Goal: Task Accomplishment & Management: Complete application form

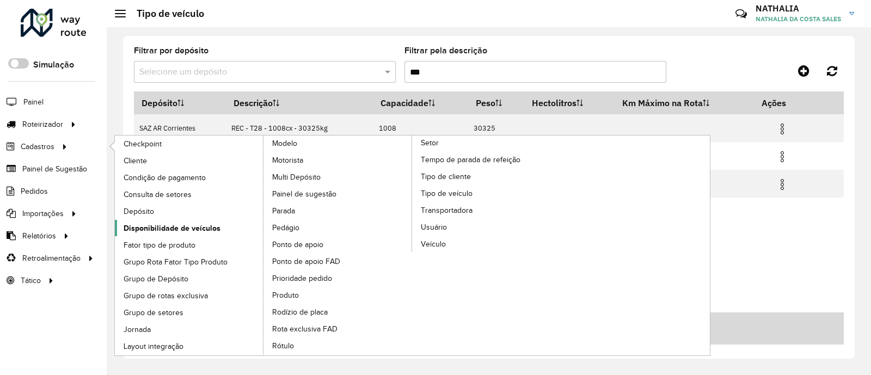
click at [159, 223] on span "Disponibilidade de veículos" at bounding box center [172, 228] width 97 height 11
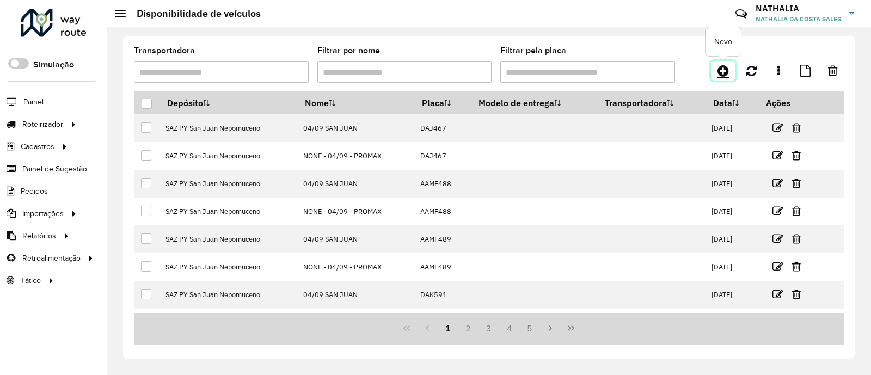
click at [731, 70] on link at bounding box center [723, 71] width 24 height 20
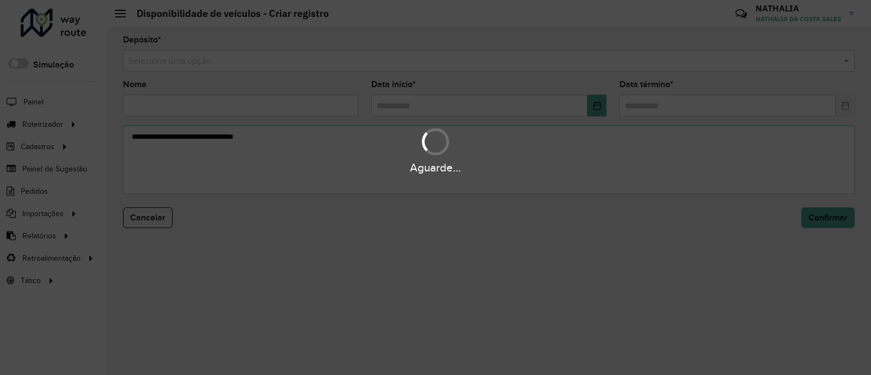
click at [628, 66] on div "Aguarde..." at bounding box center [435, 187] width 871 height 375
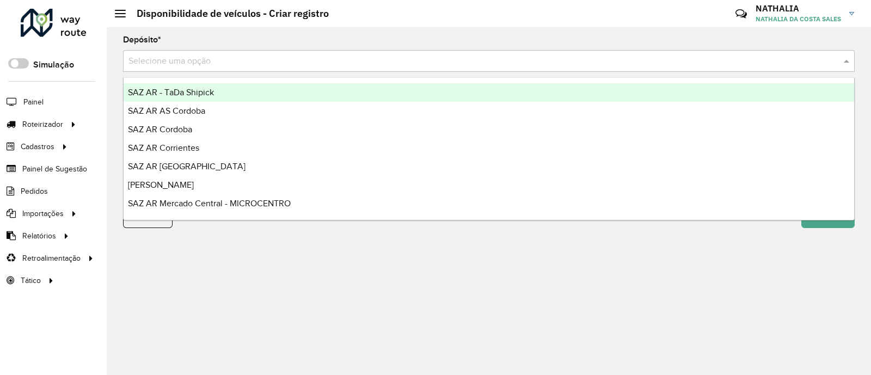
click at [628, 66] on input "text" at bounding box center [477, 61] width 699 height 13
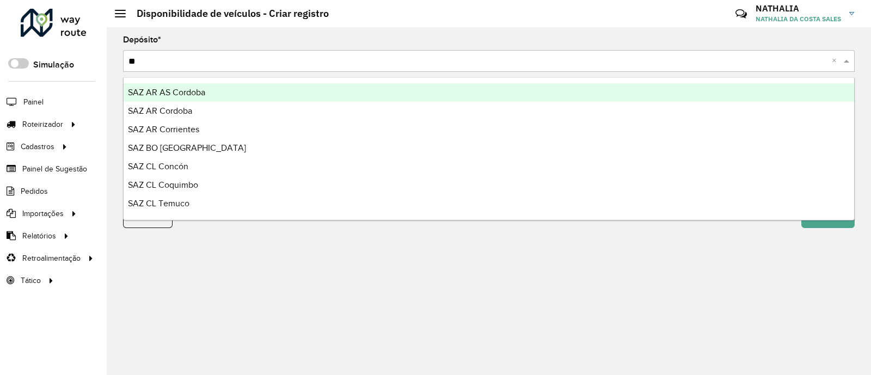
type input "***"
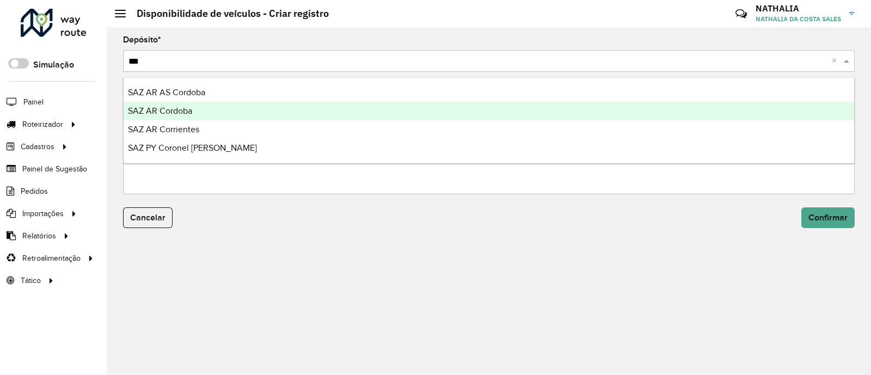
click at [416, 110] on div "SAZ AR Cordoba" at bounding box center [489, 111] width 731 height 19
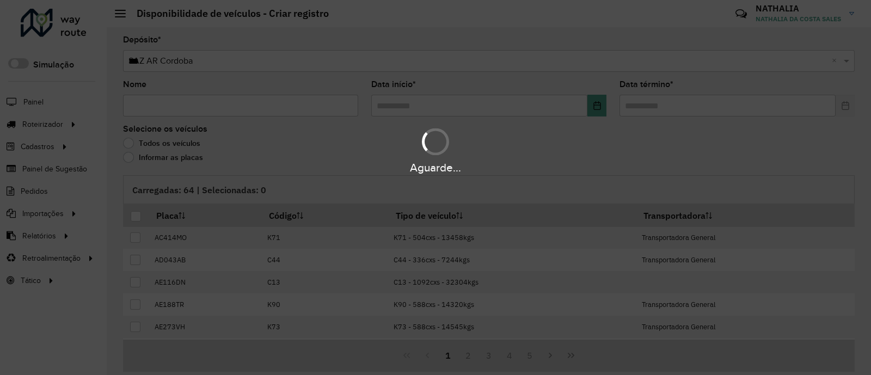
click at [241, 106] on div "Aguarde..." at bounding box center [435, 187] width 871 height 375
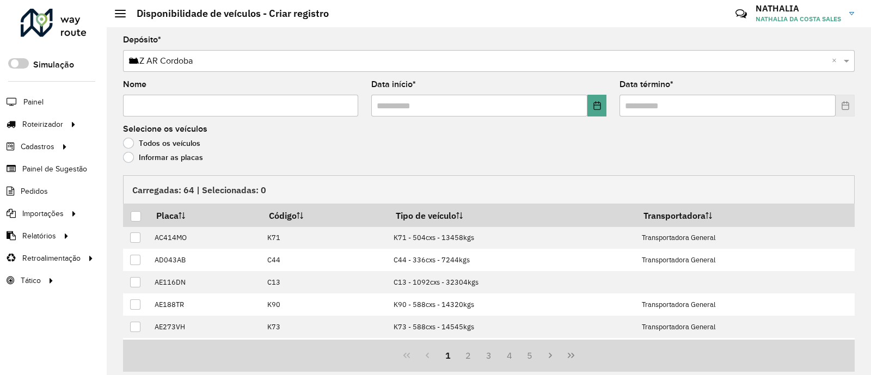
click at [241, 106] on input "Nome" at bounding box center [240, 106] width 235 height 22
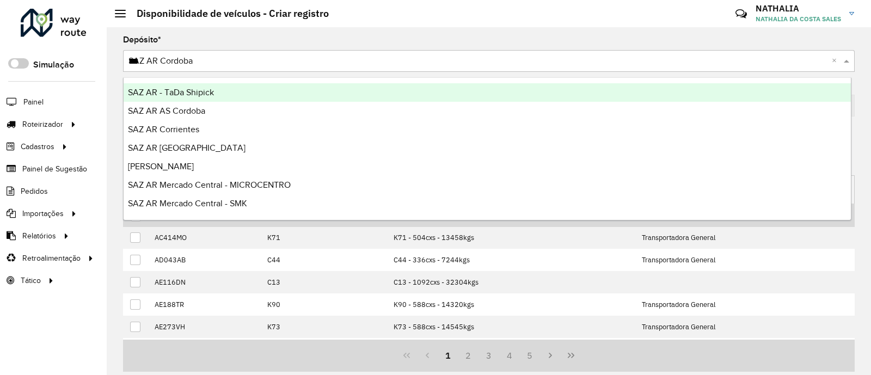
click at [250, 66] on input "***" at bounding box center [477, 61] width 699 height 13
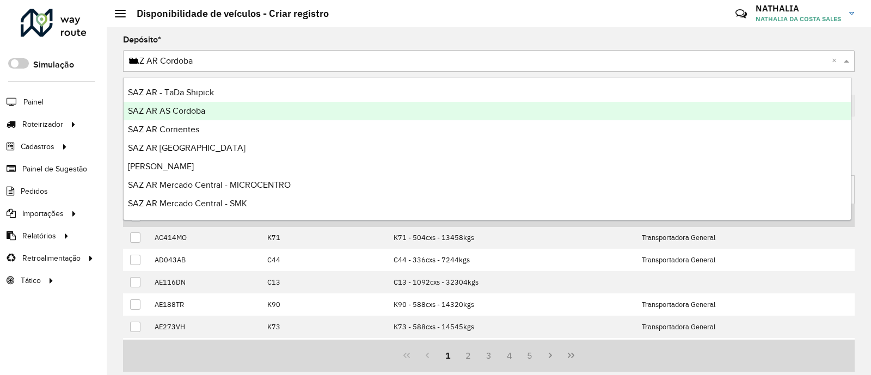
click at [225, 104] on div "SAZ AR AS Cordoba" at bounding box center [487, 111] width 727 height 19
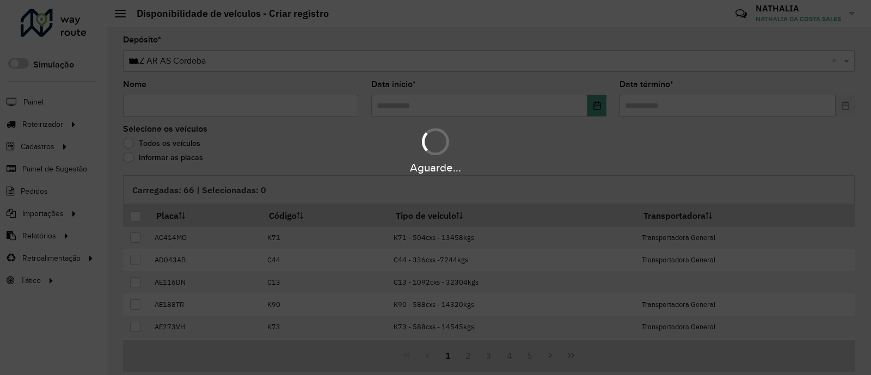
click at [209, 113] on div "Aguarde..." at bounding box center [435, 187] width 871 height 375
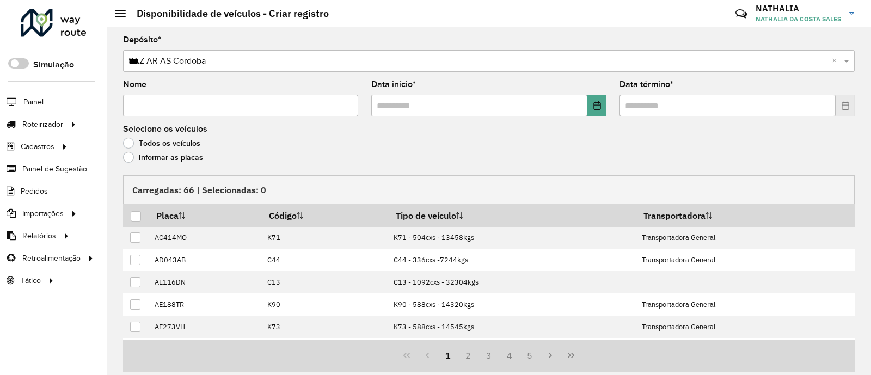
click at [208, 107] on input "Nome" at bounding box center [240, 106] width 235 height 22
type input "*"
drag, startPoint x: 500, startPoint y: 118, endPoint x: 514, endPoint y: 110, distance: 16.1
click at [501, 118] on formly-field "Data início *" at bounding box center [489, 103] width 248 height 45
click at [515, 109] on input "text" at bounding box center [479, 106] width 216 height 22
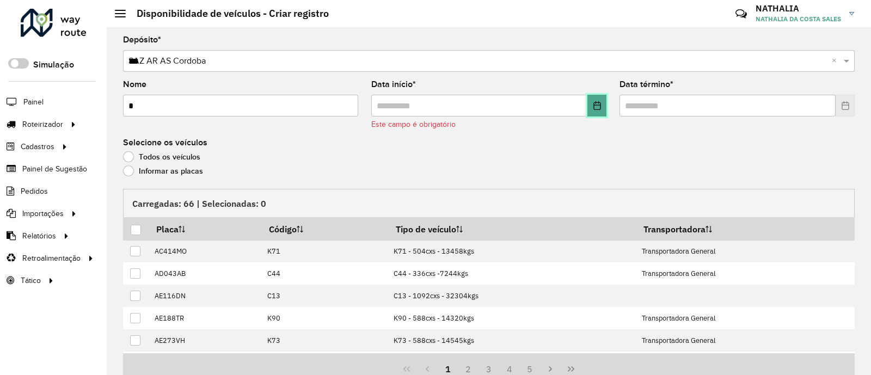
click at [591, 107] on button "Choose Date" at bounding box center [596, 106] width 19 height 22
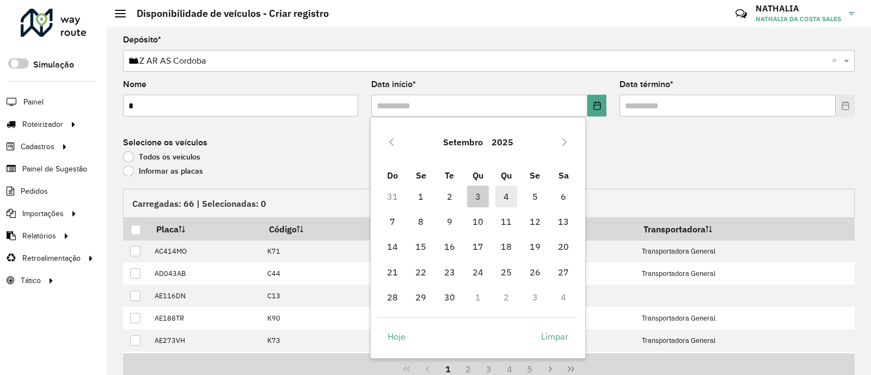
click at [514, 192] on span "4" at bounding box center [506, 197] width 22 height 22
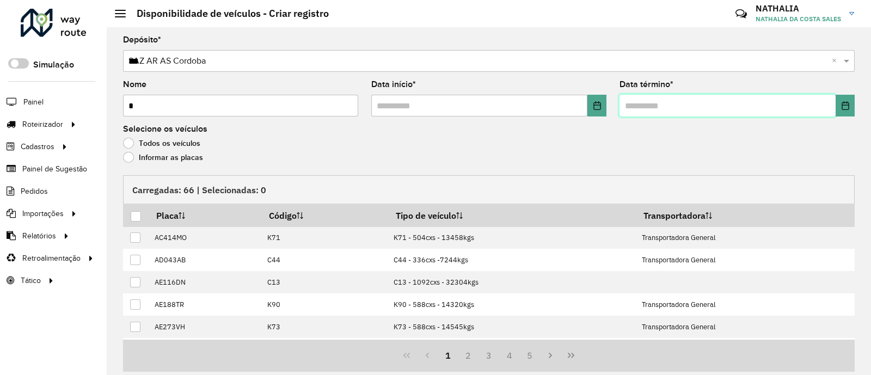
click at [651, 107] on input "text" at bounding box center [727, 106] width 216 height 22
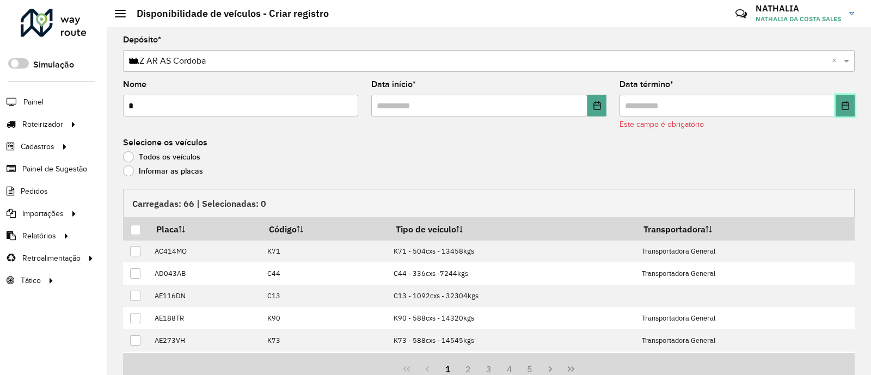
click at [841, 106] on icon "Choose Date" at bounding box center [845, 105] width 9 height 9
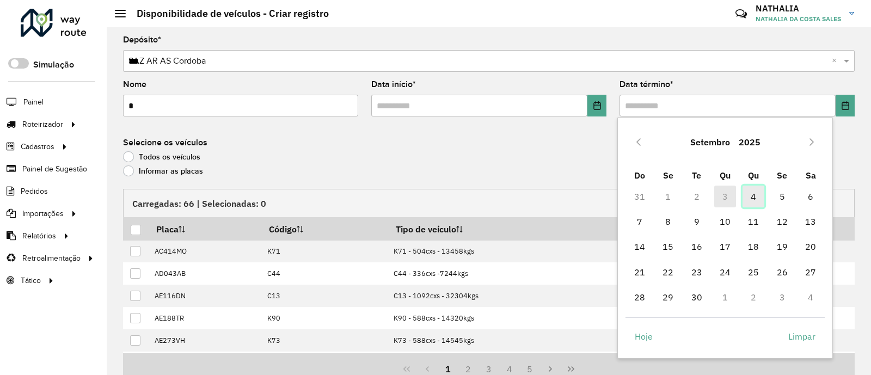
click at [745, 194] on span "4" at bounding box center [754, 197] width 22 height 22
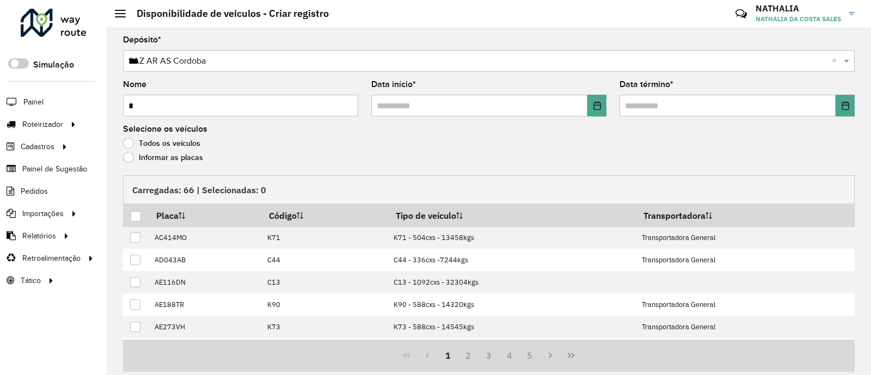
click at [160, 159] on label "Informar as placas" at bounding box center [163, 157] width 80 height 11
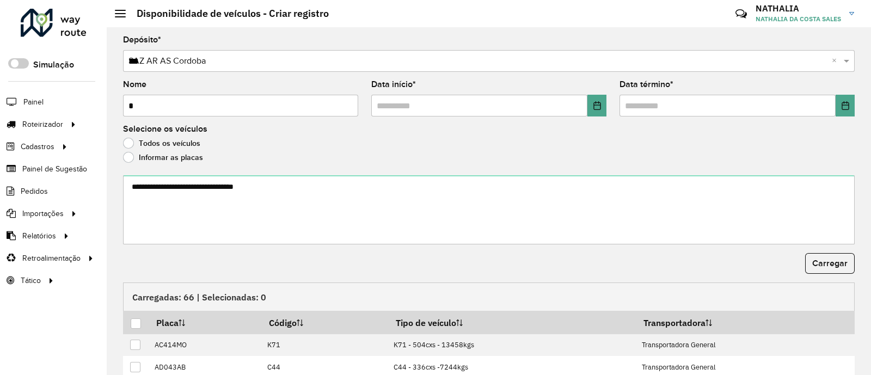
click at [168, 176] on form "Depósito * Selecione uma opção × SAZ AR AS Cordoba *** × Nome * Data início * D…" at bounding box center [489, 276] width 732 height 481
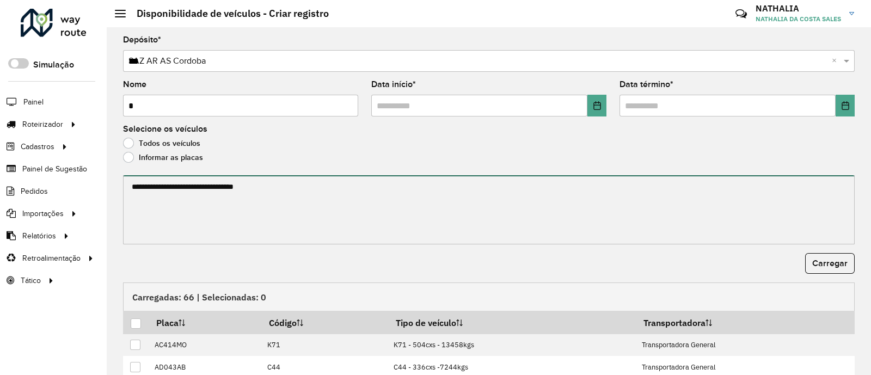
click at [166, 188] on textarea at bounding box center [489, 209] width 732 height 69
paste textarea "****** ****** ****** ******* ******** ****** ****** ****** ******* ****** *****…"
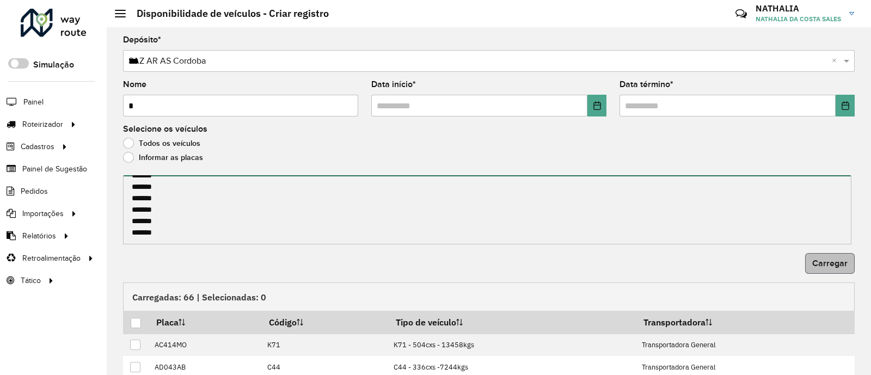
type textarea "****** ****** ****** ******* ******** ****** ****** ****** ******* ****** *****…"
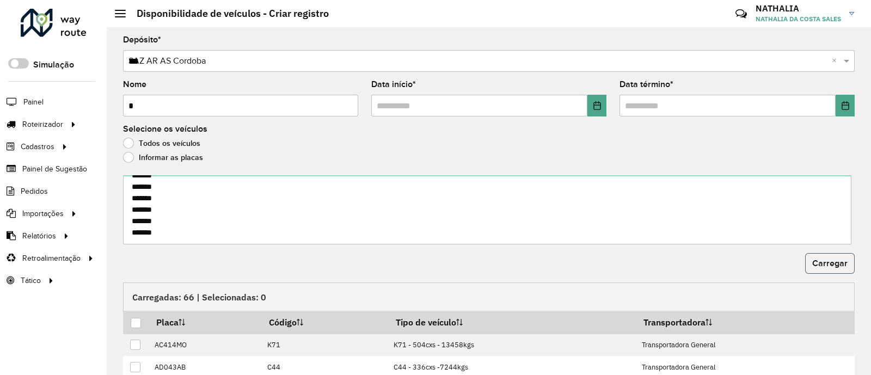
click at [821, 260] on span "Carregar" at bounding box center [829, 263] width 35 height 9
click at [136, 322] on div at bounding box center [136, 323] width 10 height 10
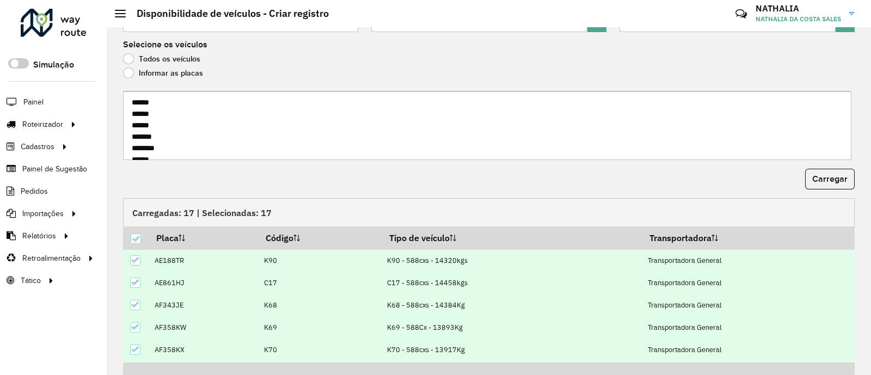
scroll to position [142, 0]
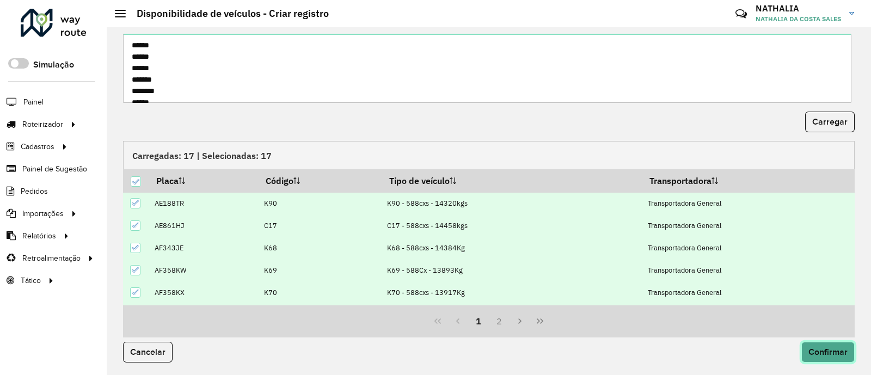
click at [837, 351] on span "Confirmar" at bounding box center [827, 351] width 39 height 9
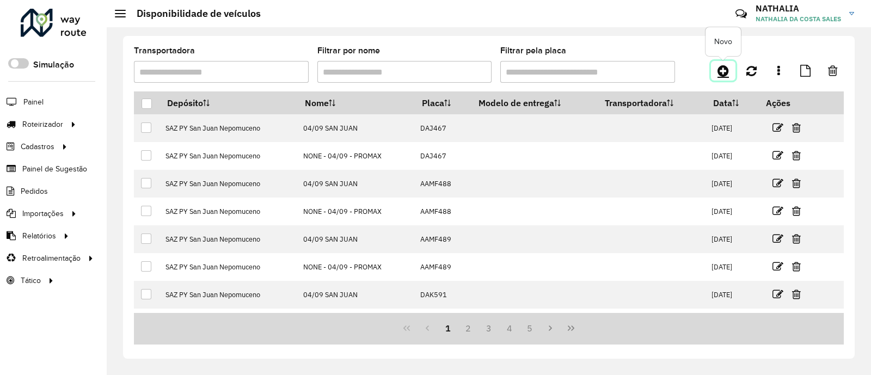
click at [724, 70] on icon at bounding box center [722, 70] width 11 height 13
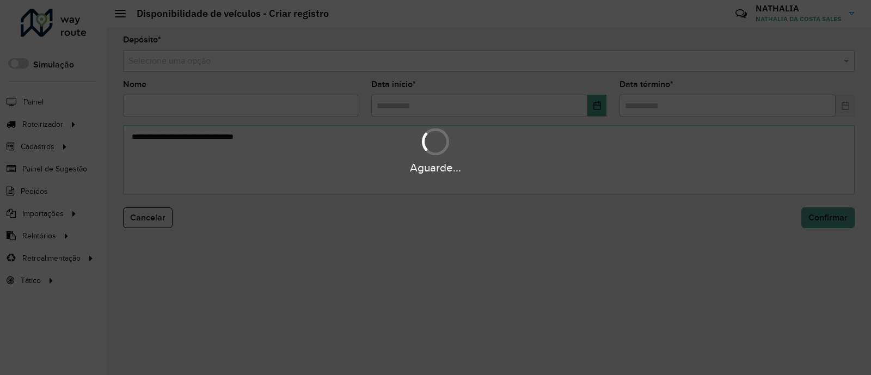
click at [539, 68] on div "Selecione uma opção" at bounding box center [489, 61] width 732 height 22
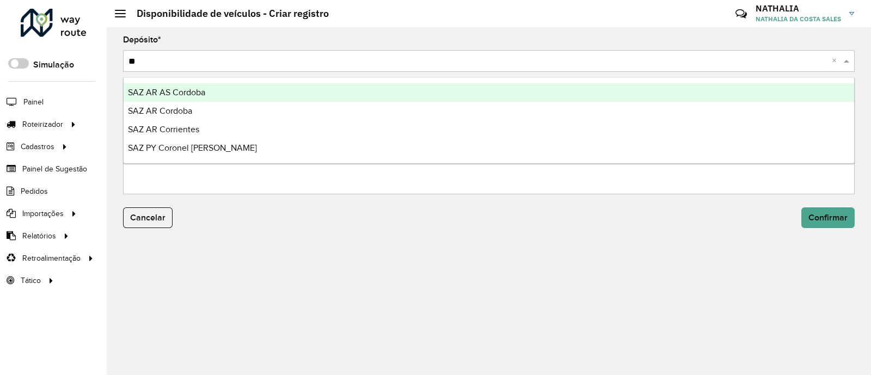
type input "***"
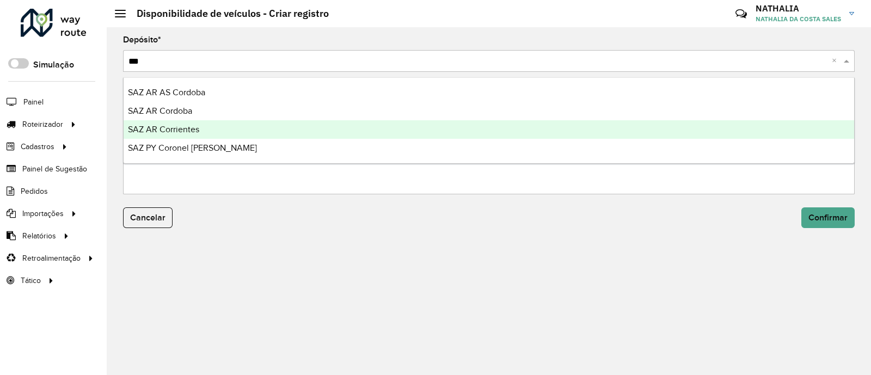
click at [455, 108] on div "SAZ AR Cordoba" at bounding box center [489, 111] width 731 height 19
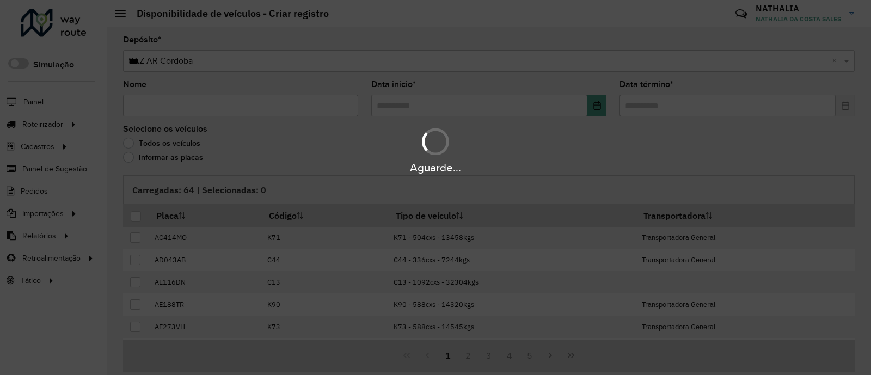
click at [298, 117] on div "Aguarde..." at bounding box center [435, 187] width 871 height 375
click at [299, 105] on input "Nome" at bounding box center [240, 106] width 235 height 22
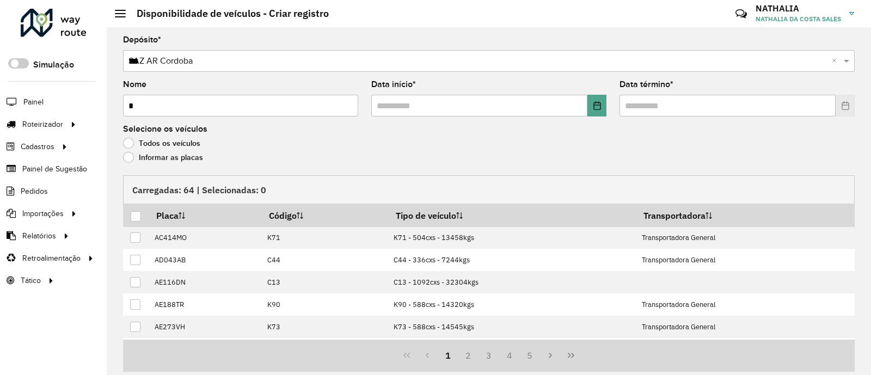
type input "*"
click at [426, 107] on input "text" at bounding box center [479, 106] width 216 height 22
click at [596, 106] on icon "Choose Date" at bounding box center [597, 105] width 9 height 9
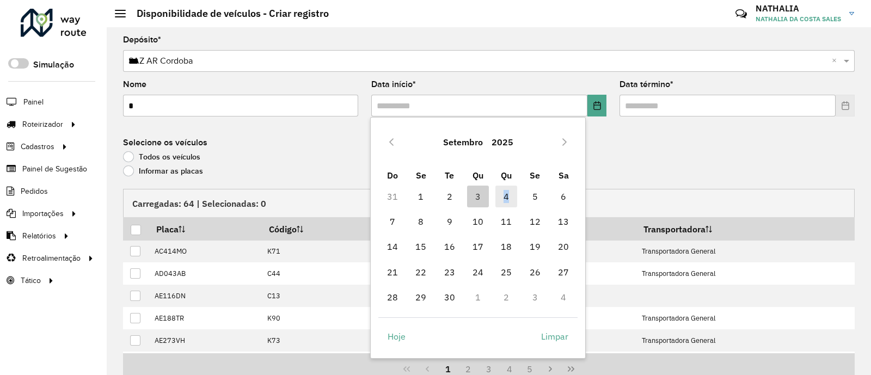
click at [506, 195] on span "4" at bounding box center [506, 197] width 22 height 22
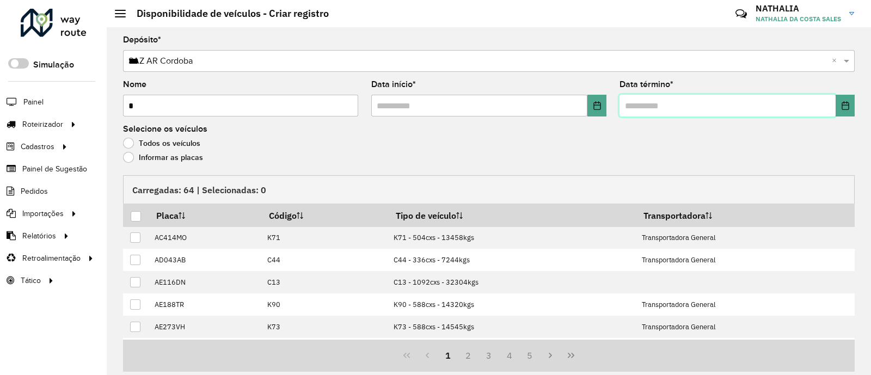
click at [647, 107] on input "text" at bounding box center [727, 106] width 216 height 22
click at [844, 99] on button "Choose Date" at bounding box center [845, 106] width 19 height 22
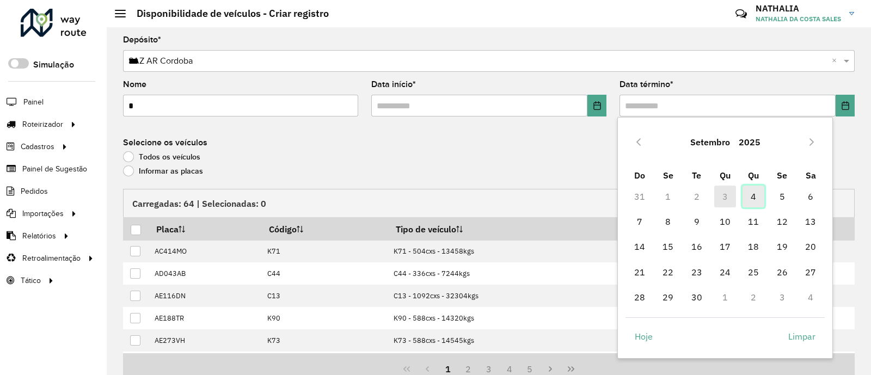
click at [748, 198] on span "4" at bounding box center [754, 197] width 22 height 22
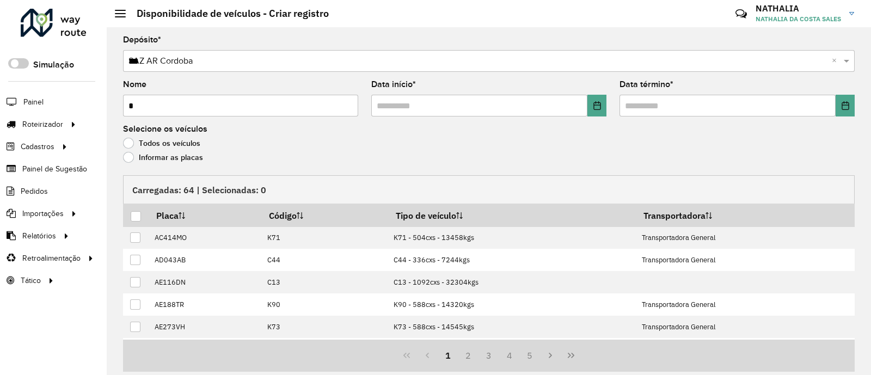
click at [190, 153] on label "Informar as placas" at bounding box center [163, 157] width 80 height 11
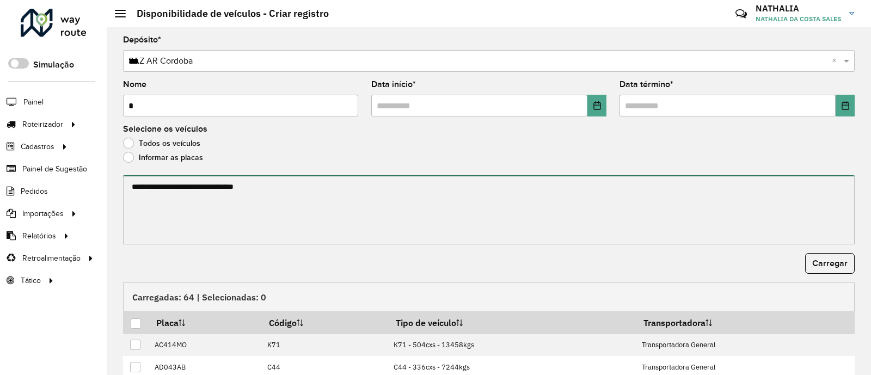
click at [206, 186] on textarea at bounding box center [489, 209] width 732 height 69
paste textarea "****** ****** ****** ****** ******* ******* ******* ****** ****** ****** ******…"
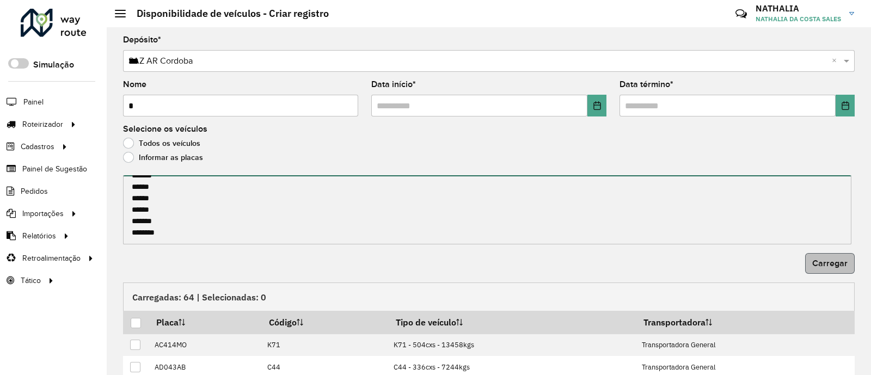
type textarea "****** ****** ****** ****** ******* ******* ******* ****** ****** ****** ******…"
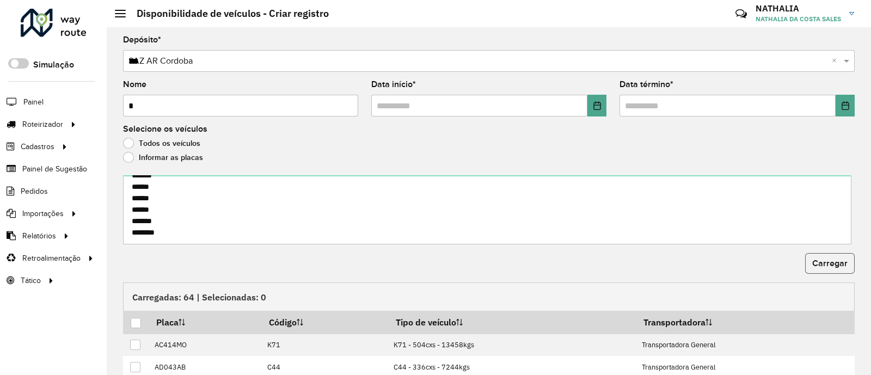
click at [829, 260] on span "Carregar" at bounding box center [829, 263] width 35 height 9
click at [133, 322] on div at bounding box center [136, 323] width 10 height 10
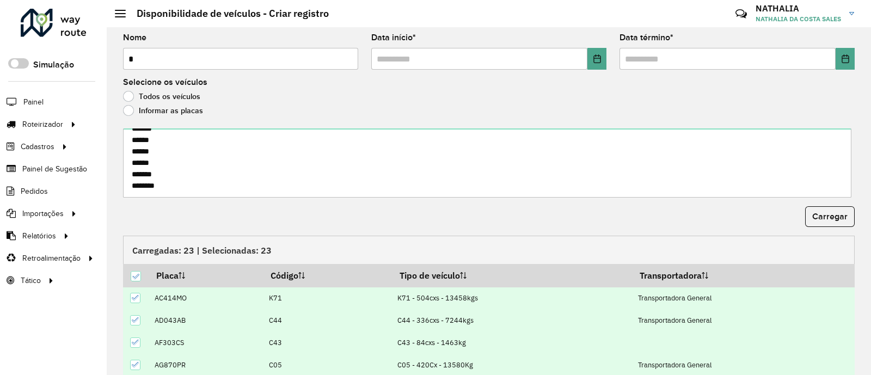
scroll to position [142, 0]
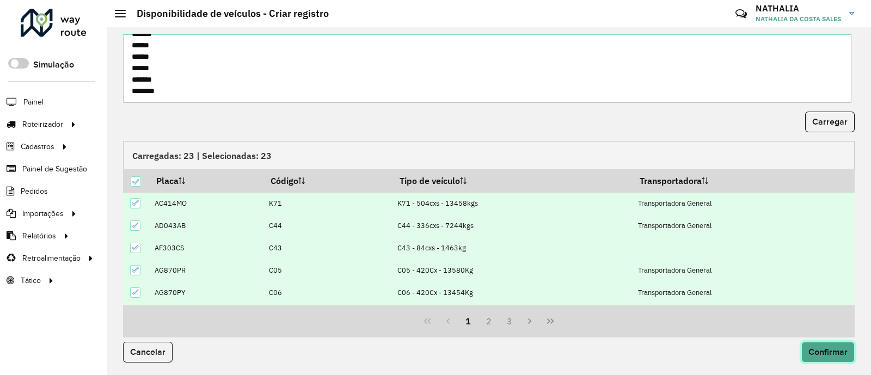
click at [844, 354] on span "Confirmar" at bounding box center [827, 351] width 39 height 9
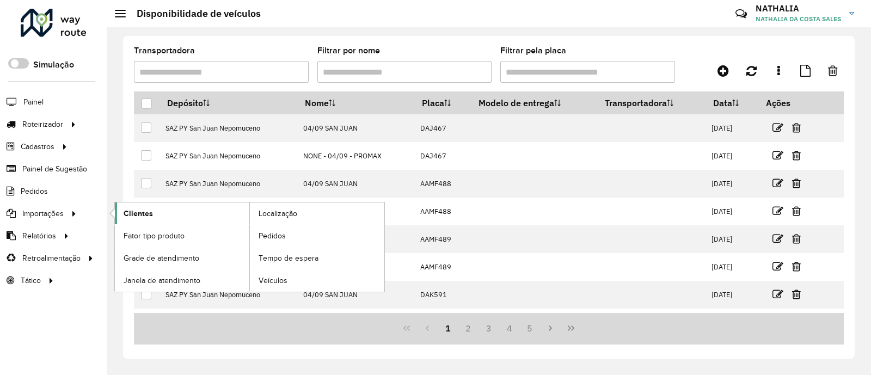
click at [156, 206] on link "Clientes" at bounding box center [182, 214] width 134 height 22
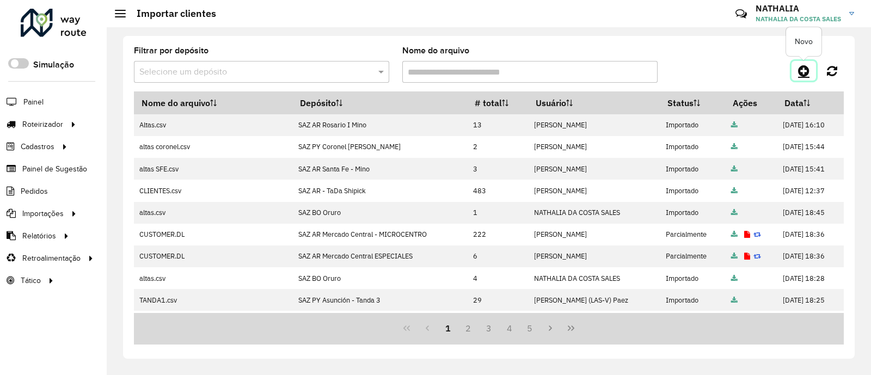
click at [802, 74] on icon at bounding box center [803, 70] width 11 height 13
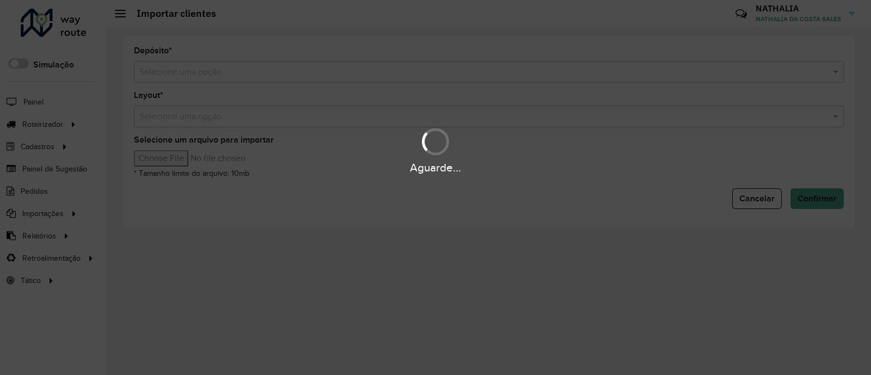
click at [684, 75] on hb-app "Aguarde... Pop-up bloqueado! Seu navegador bloqueou automáticamente a abertura …" at bounding box center [435, 187] width 871 height 375
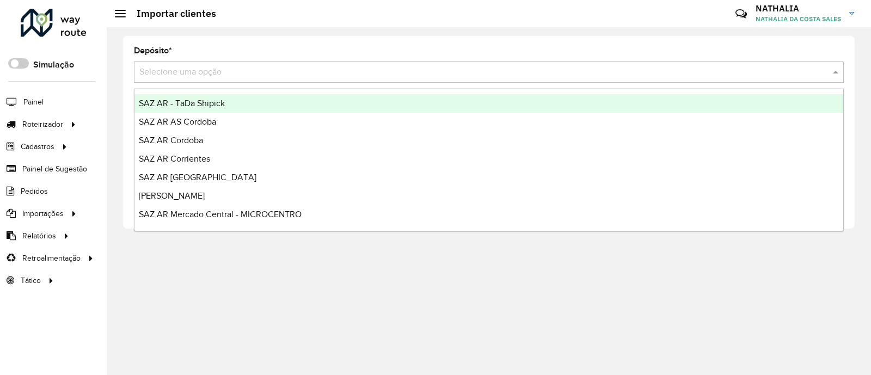
click at [684, 75] on input "text" at bounding box center [477, 72] width 677 height 13
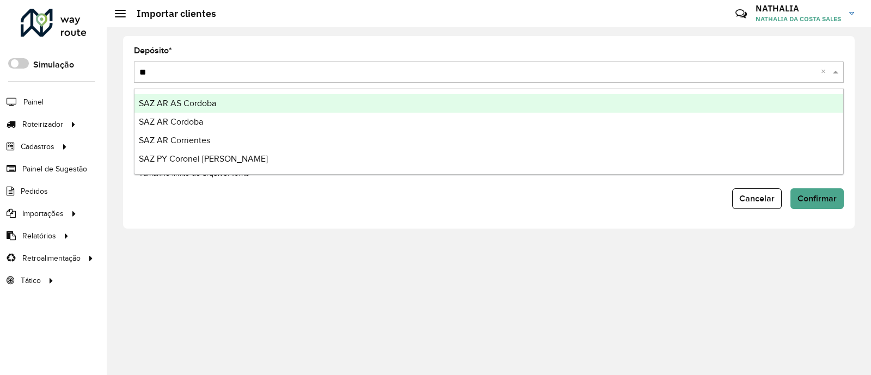
type input "***"
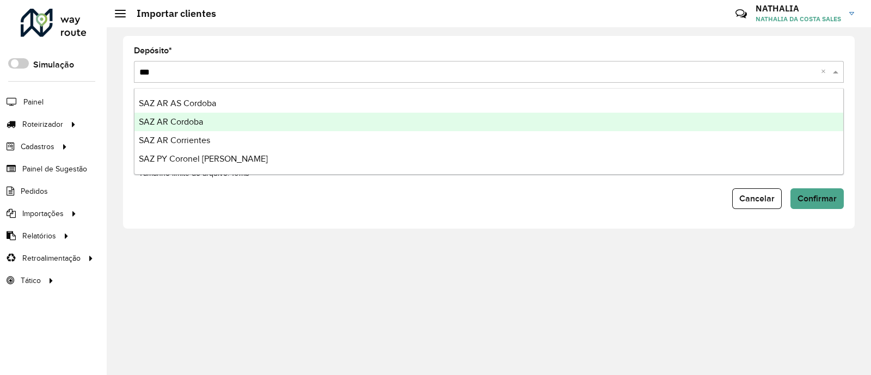
click at [152, 122] on span "SAZ AR Cordoba" at bounding box center [171, 121] width 64 height 9
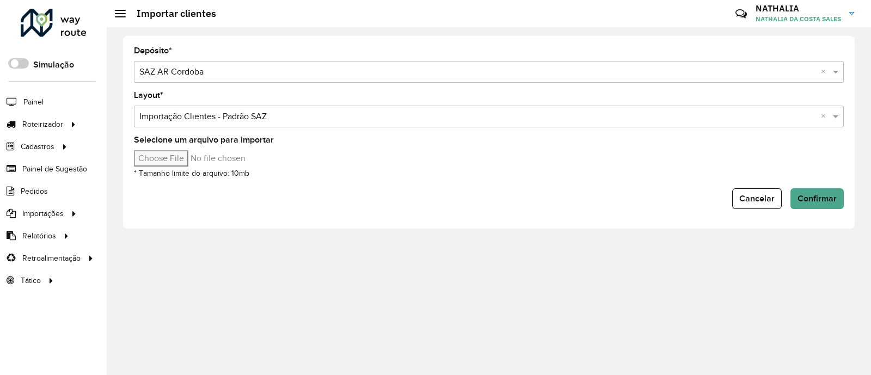
click at [176, 157] on input "Selecione um arquivo para importar" at bounding box center [226, 158] width 185 height 16
type input "**********"
click at [820, 197] on span "Confirmar" at bounding box center [816, 198] width 39 height 9
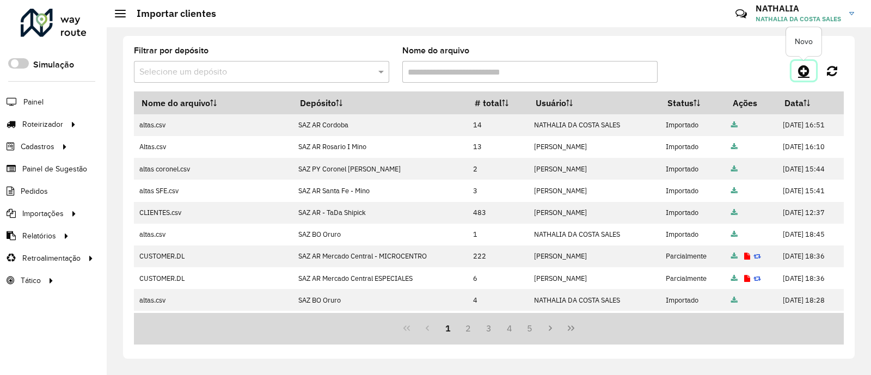
click at [801, 68] on icon at bounding box center [803, 70] width 11 height 13
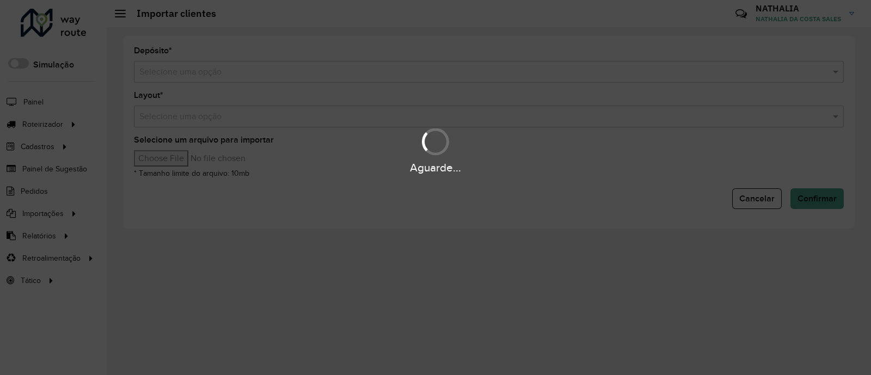
click at [538, 78] on div "Aguarde..." at bounding box center [435, 187] width 871 height 375
click at [538, 78] on div "Selecione uma opção" at bounding box center [489, 72] width 710 height 22
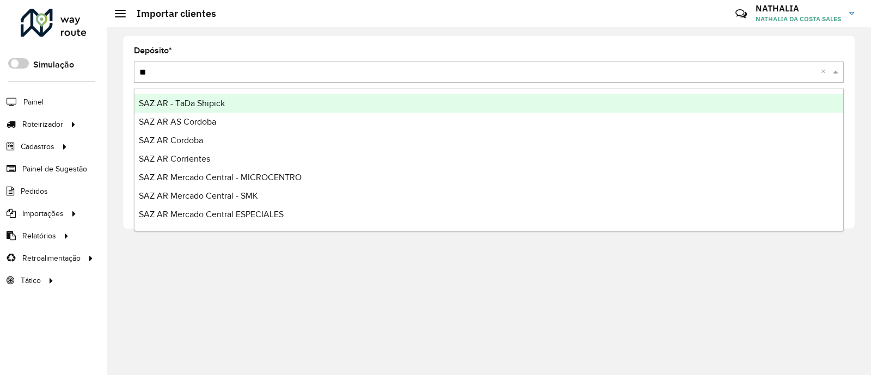
type input "***"
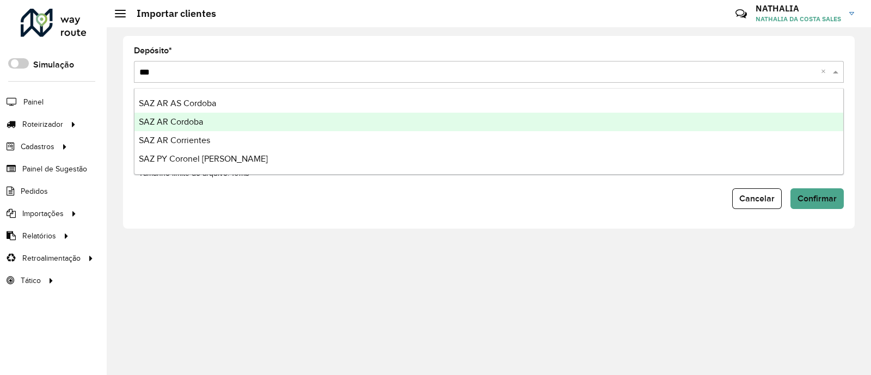
click at [444, 127] on div "SAZ AR Cordoba" at bounding box center [488, 122] width 709 height 19
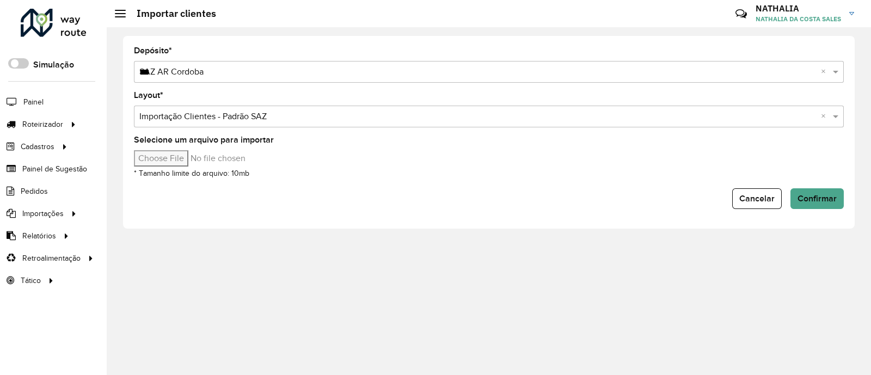
click at [192, 167] on div "Selecione um arquivo para importar * Tamanho limite do arquivo: 10mb" at bounding box center [489, 158] width 710 height 44
click at [194, 158] on input "Selecione um arquivo para importar" at bounding box center [226, 158] width 185 height 16
type input "**********"
click at [820, 191] on button "Confirmar" at bounding box center [816, 198] width 53 height 21
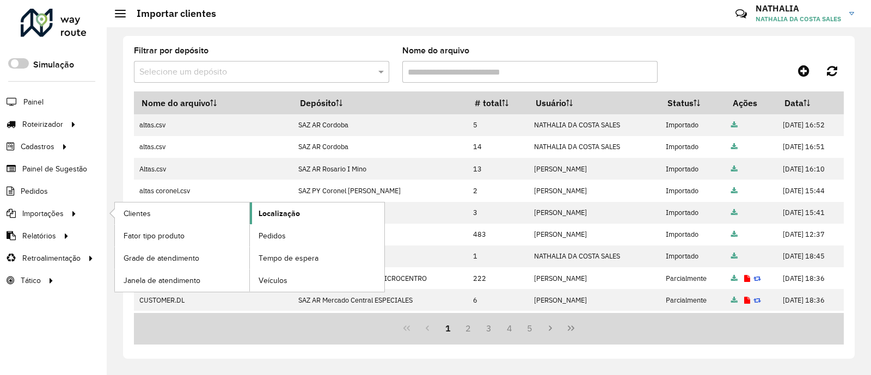
click at [291, 208] on span "Localização" at bounding box center [279, 213] width 41 height 11
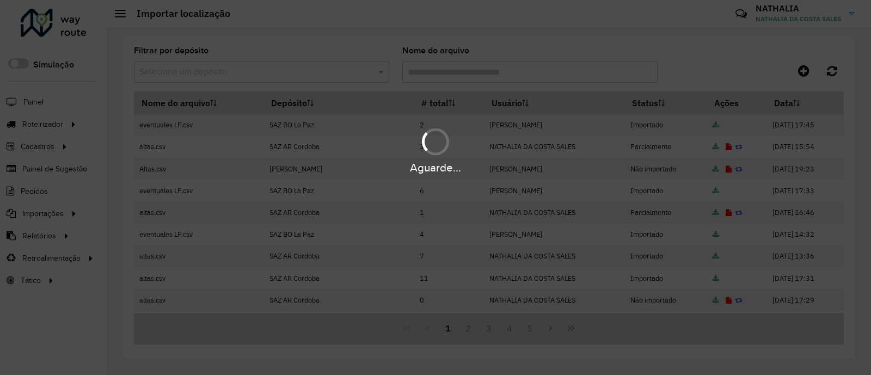
click at [803, 72] on hb-app "Aguarde... Pop-up bloqueado! Seu navegador bloqueou automáticamente a abertura …" at bounding box center [435, 187] width 871 height 375
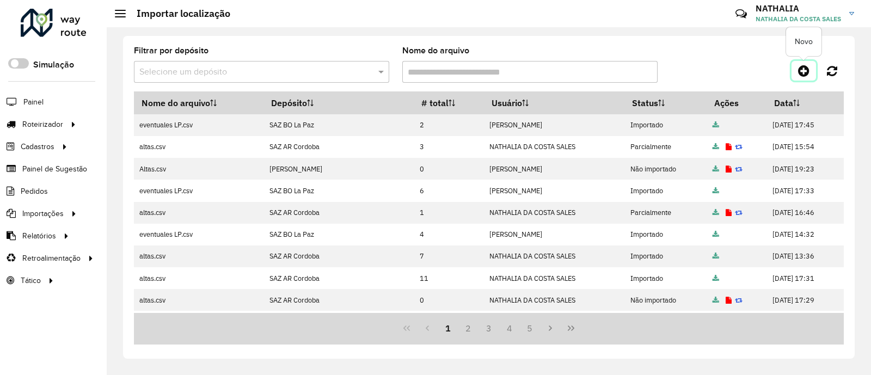
click at [803, 72] on icon at bounding box center [803, 70] width 11 height 13
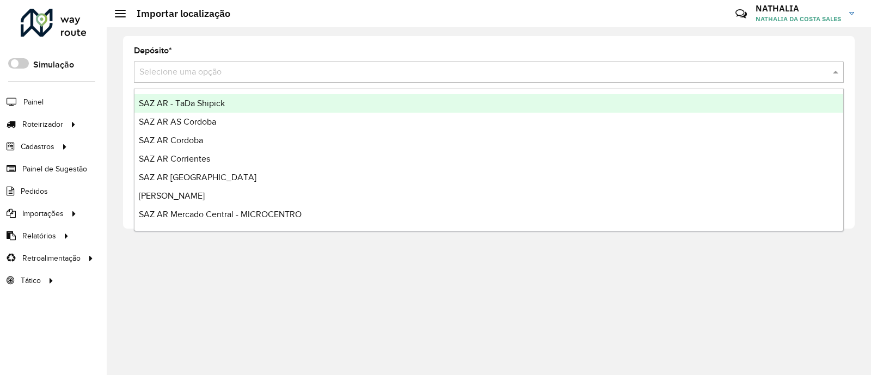
click at [436, 71] on input "text" at bounding box center [477, 72] width 677 height 13
type input "***"
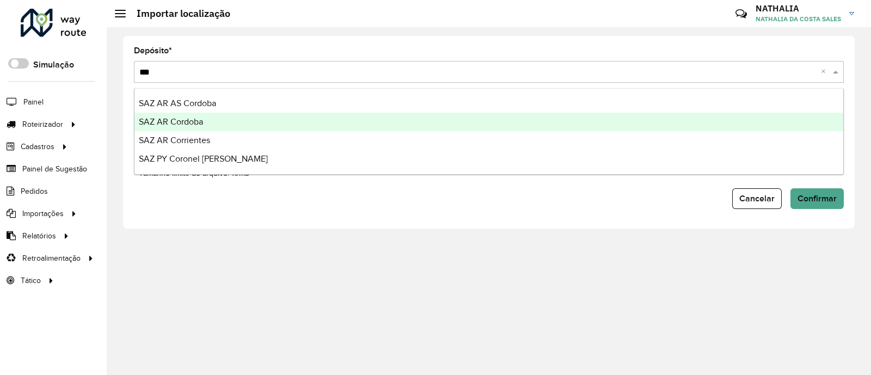
click at [378, 112] on div "SAZ AR AS Cordoba" at bounding box center [488, 103] width 709 height 19
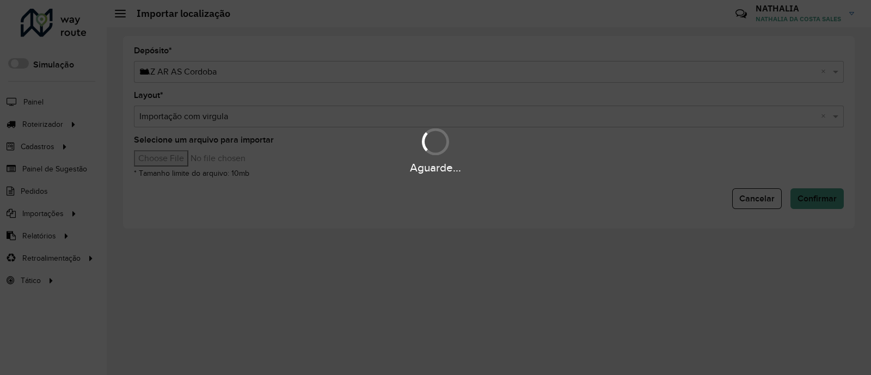
click at [263, 73] on hb-app "Aguarde... Pop-up bloqueado! Seu navegador bloqueou automáticamente a abertura …" at bounding box center [435, 187] width 871 height 375
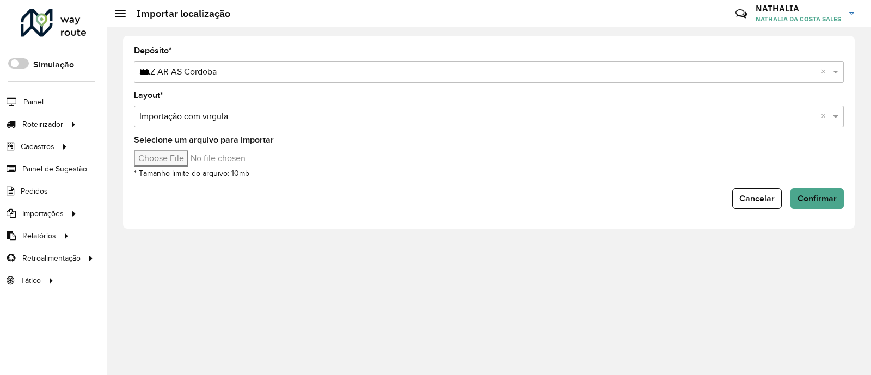
click at [262, 77] on input "***" at bounding box center [477, 72] width 677 height 13
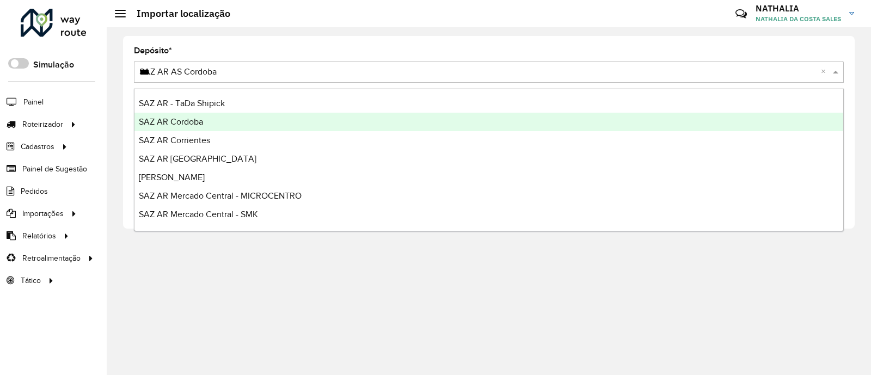
click at [236, 124] on div "SAZ AR Cordoba" at bounding box center [488, 122] width 709 height 19
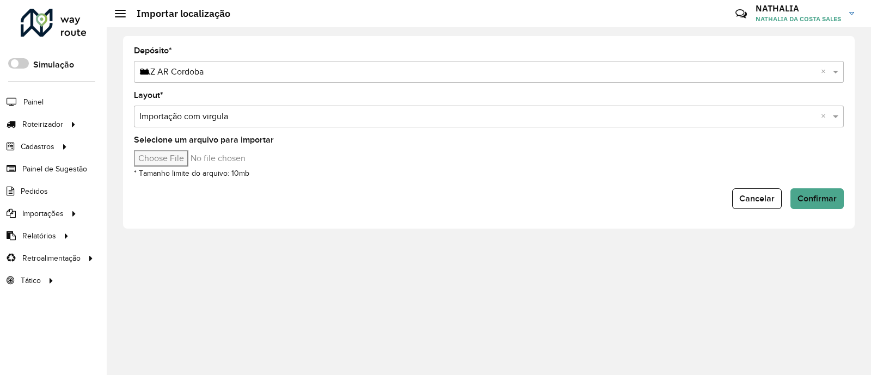
click at [176, 161] on input "Selecione um arquivo para importar" at bounding box center [226, 158] width 185 height 16
type input "**********"
click at [846, 193] on div "Depósito * Selecione uma opção × SAZ AR Cordoba *** × Layout * Selecione uma op…" at bounding box center [489, 132] width 732 height 193
click at [836, 197] on span "Confirmar" at bounding box center [816, 198] width 39 height 9
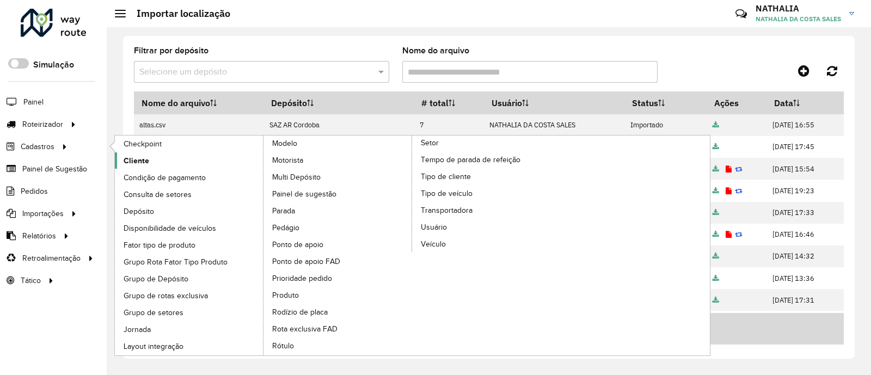
click at [143, 163] on span "Cliente" at bounding box center [137, 160] width 26 height 11
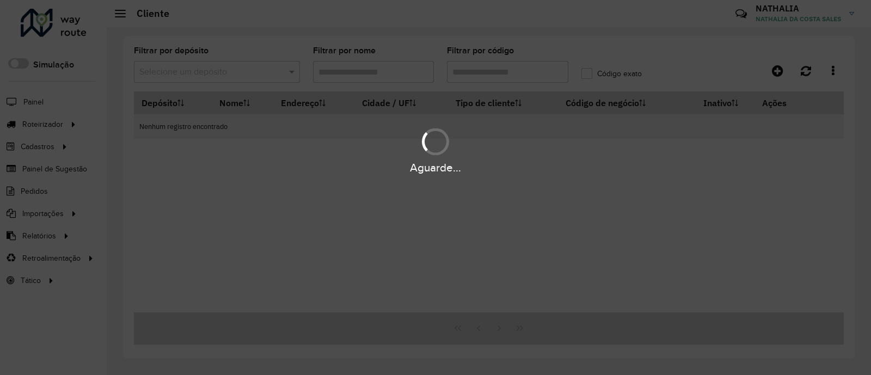
click at [530, 75] on div "Aguarde..." at bounding box center [435, 187] width 871 height 375
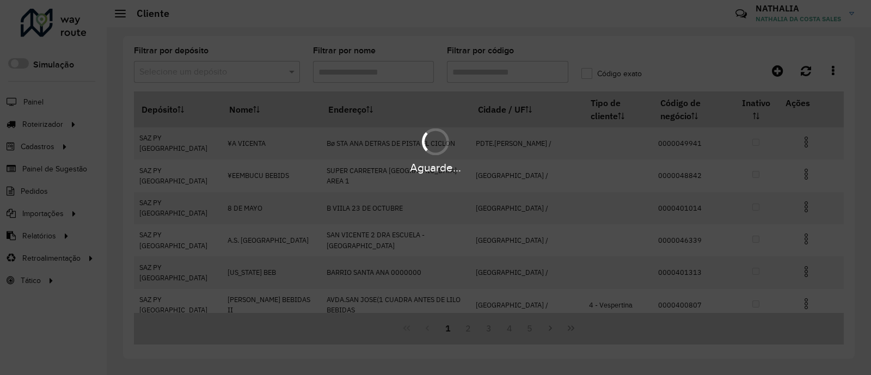
click at [530, 75] on hb-app "Aguarde... Pop-up bloqueado! Seu navegador bloqueou automáticamente a abertura …" at bounding box center [435, 187] width 871 height 375
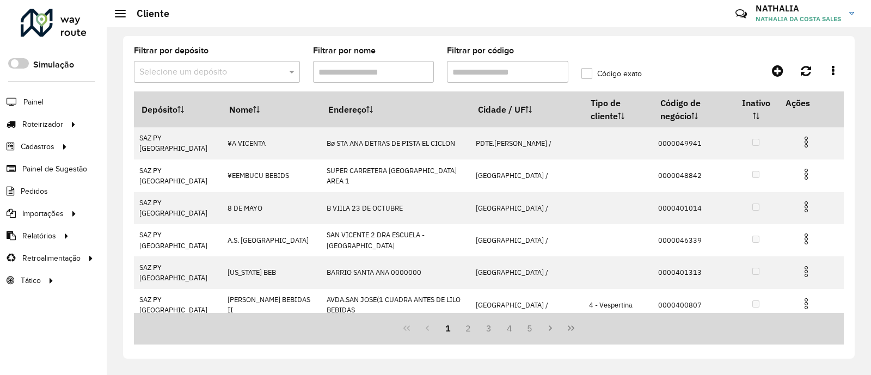
click at [523, 73] on input "Filtrar por código" at bounding box center [507, 72] width 121 height 22
paste input "**********"
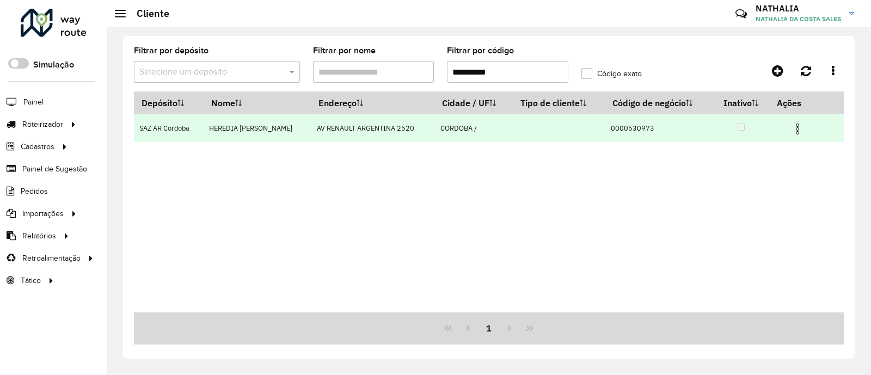
type input "**********"
click at [799, 127] on img at bounding box center [797, 128] width 13 height 13
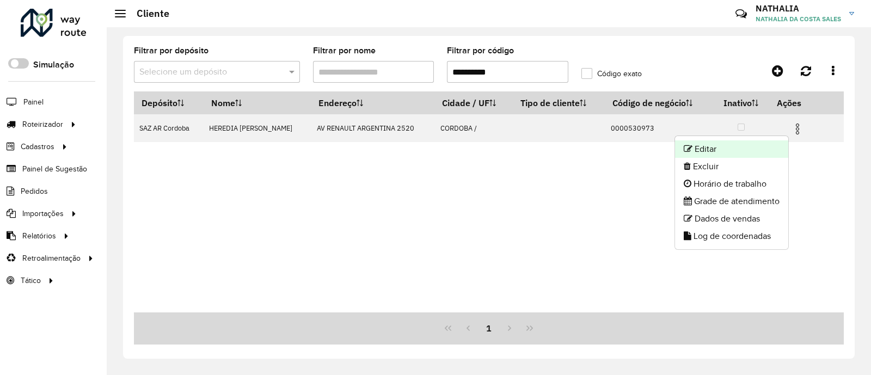
click at [764, 148] on li "Editar" at bounding box center [731, 148] width 113 height 17
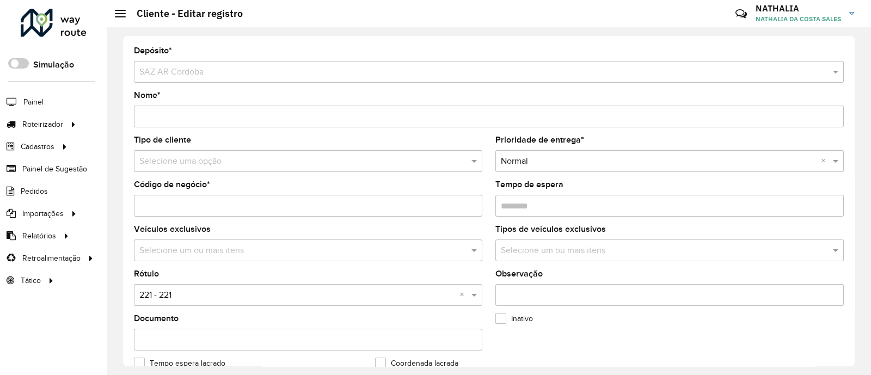
scroll to position [340, 0]
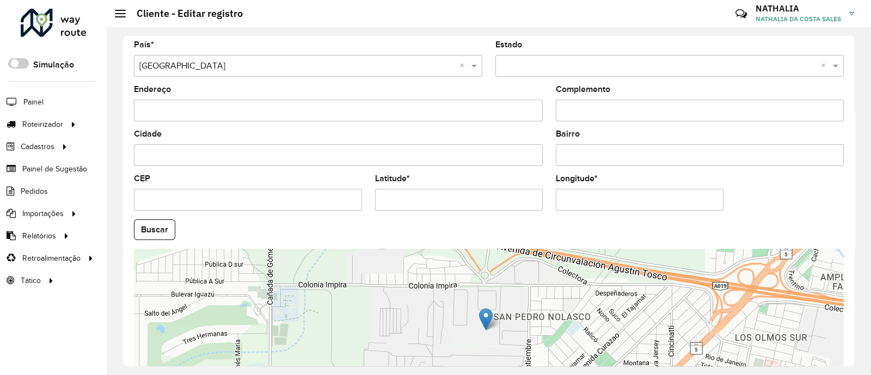
click at [492, 191] on input "Latitude *" at bounding box center [459, 200] width 168 height 22
paste input "text"
type input "**********"
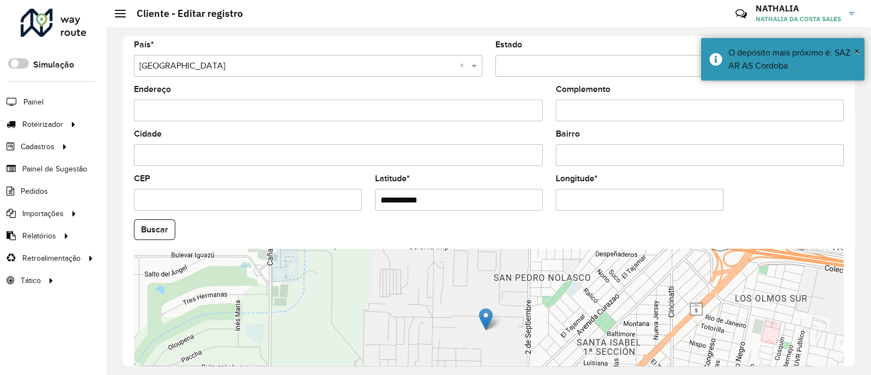
click at [624, 191] on div "Longitude *" at bounding box center [640, 193] width 168 height 36
click at [624, 191] on input "Longitude *" at bounding box center [640, 200] width 168 height 22
paste input "text"
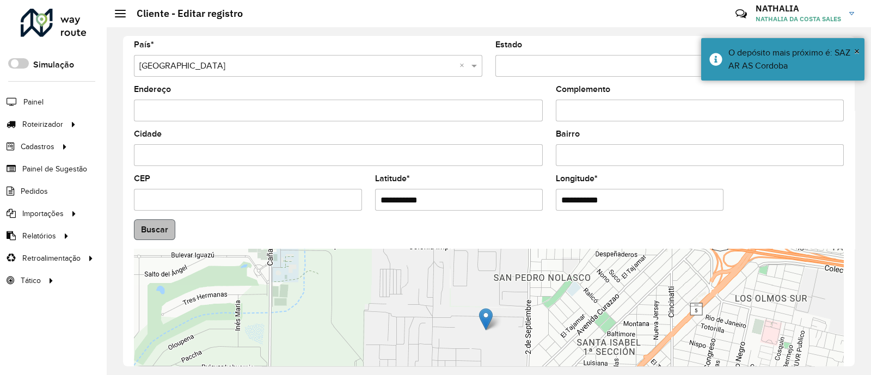
type input "**********"
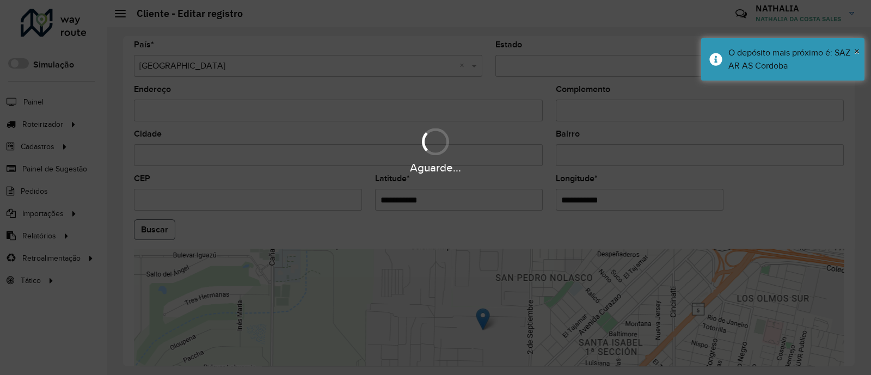
click at [156, 230] on hb-app "Aguarde... Pop-up bloqueado! Seu navegador bloqueou automáticamente a abertura …" at bounding box center [435, 187] width 871 height 375
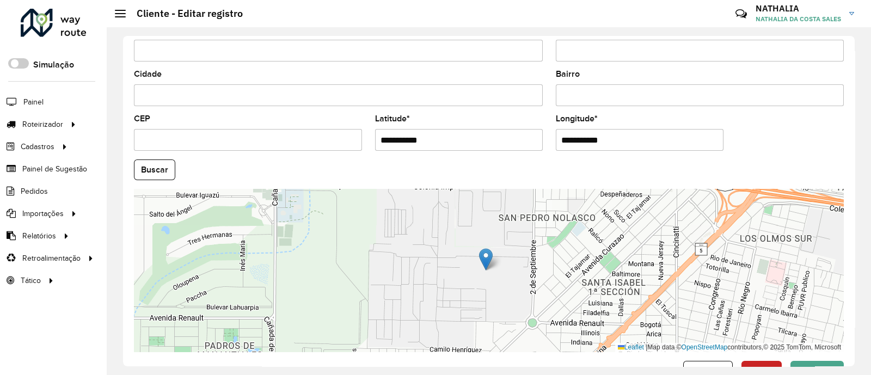
scroll to position [435, 0]
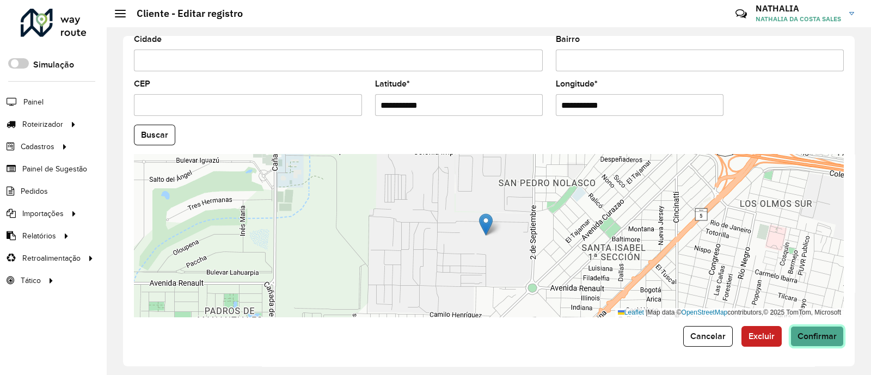
click at [807, 344] on button "Confirmar" at bounding box center [816, 336] width 53 height 21
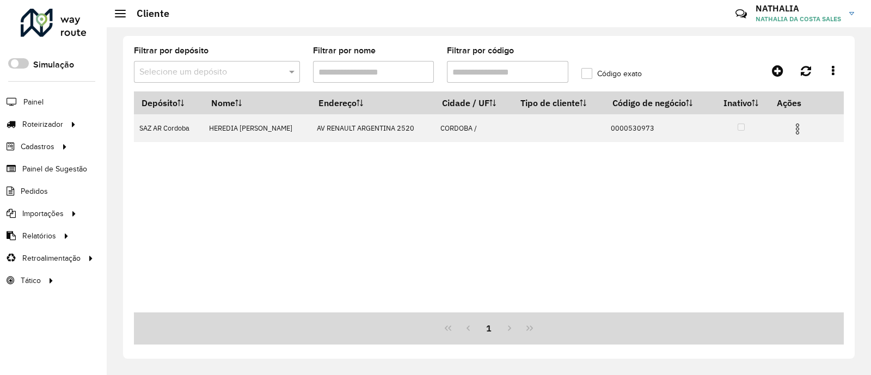
click at [505, 247] on div "Depósito Nome Endereço Cidade / UF Tipo de cliente Código de negócio Inativo Aç…" at bounding box center [489, 201] width 710 height 221
click at [588, 269] on div "Depósito Nome Endereço Cidade / UF Tipo de cliente Código de negócio Inativo Aç…" at bounding box center [489, 201] width 710 height 221
